Goal: Register for event/course

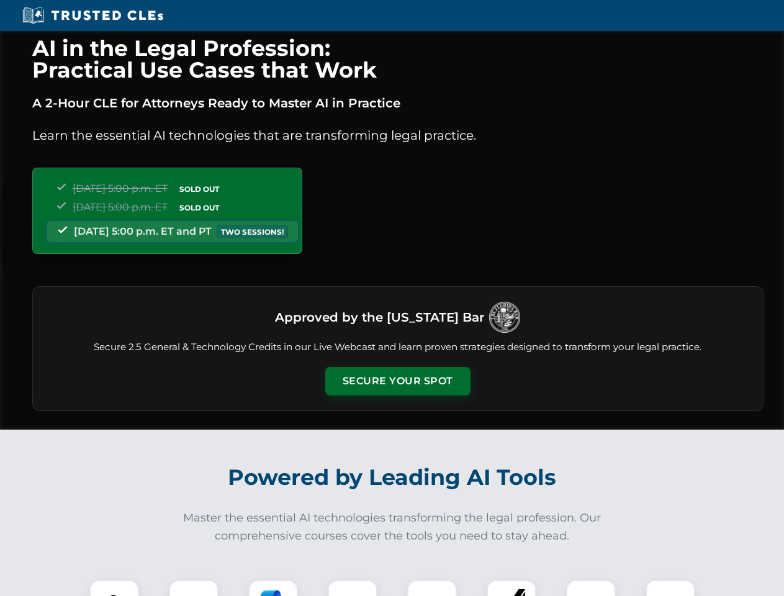
click at [397, 381] on button "Secure Your Spot" at bounding box center [397, 381] width 145 height 29
click at [114, 587] on img at bounding box center [114, 604] width 36 height 36
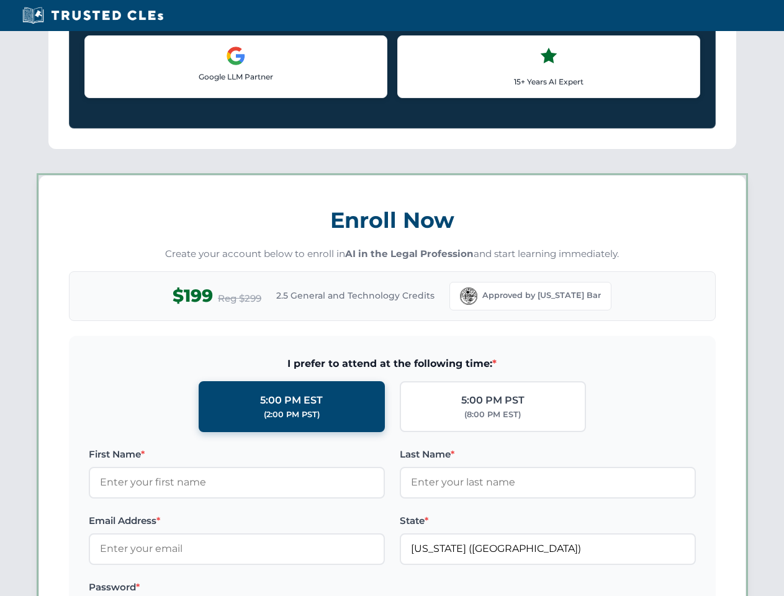
click at [273, 587] on label "Password *" at bounding box center [237, 586] width 296 height 15
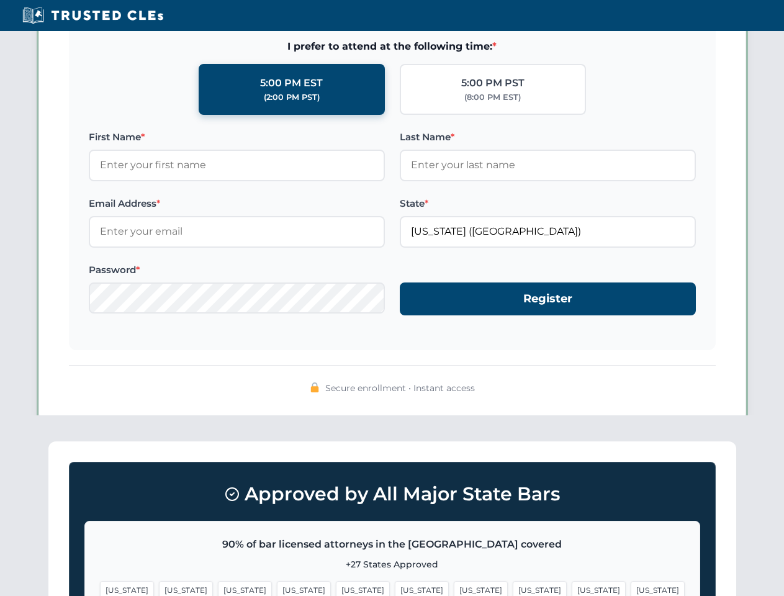
click at [571, 587] on span "[US_STATE]" at bounding box center [598, 590] width 54 height 18
